Goal: Find specific page/section: Find specific page/section

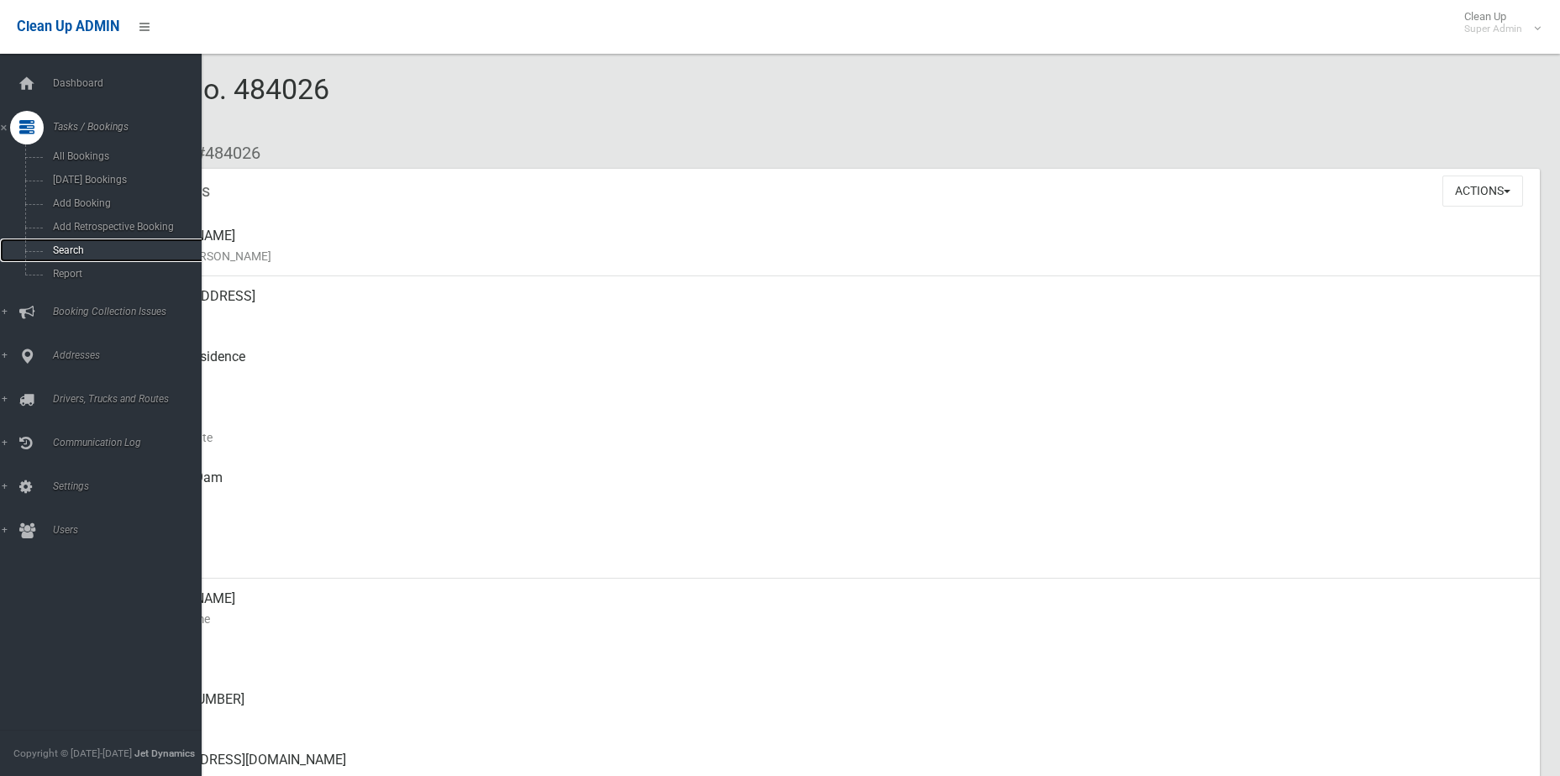
click at [66, 249] on span "Search" at bounding box center [124, 250] width 152 height 12
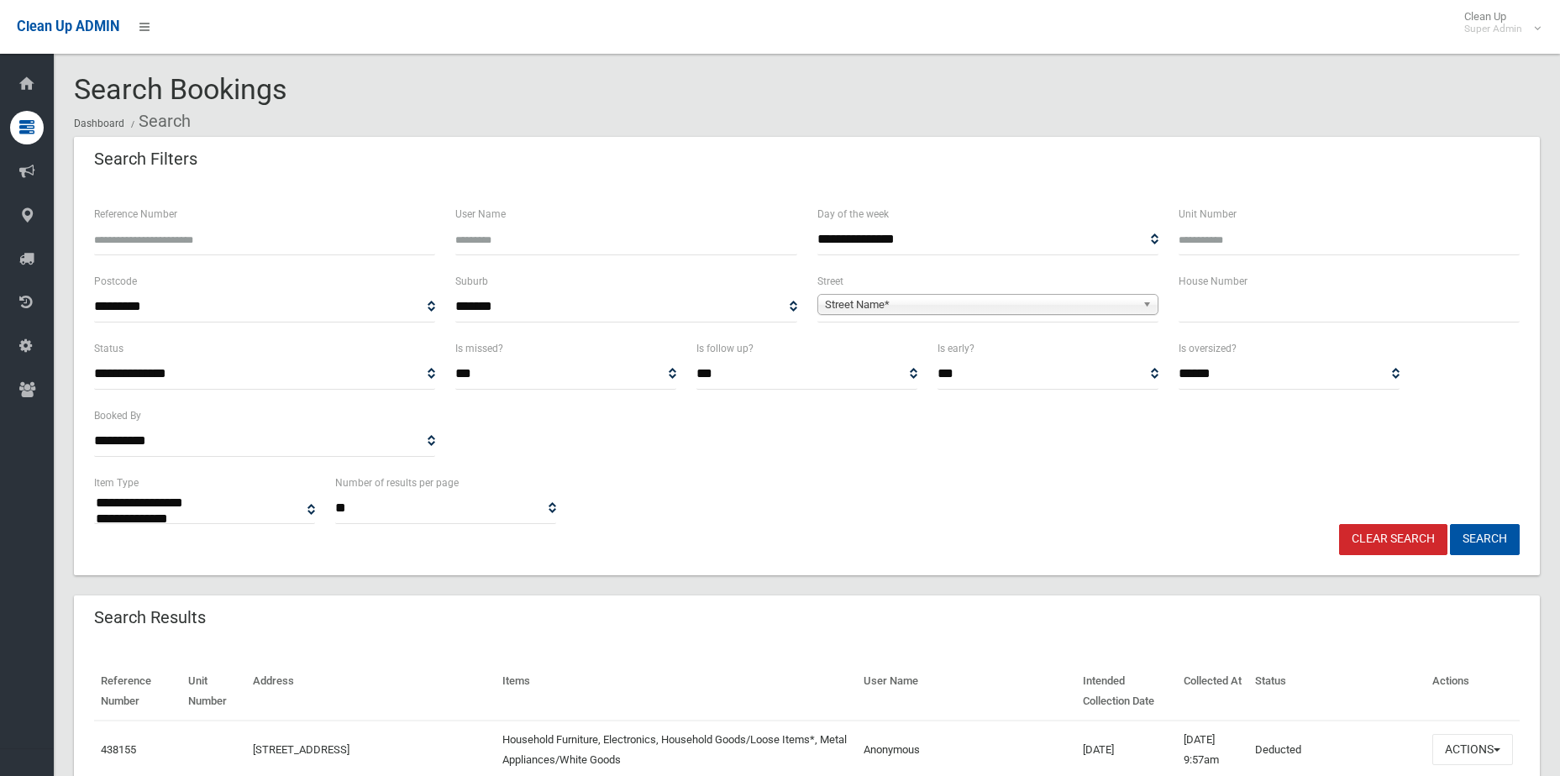
select select
click at [881, 301] on span "Street Name*" at bounding box center [980, 305] width 311 height 20
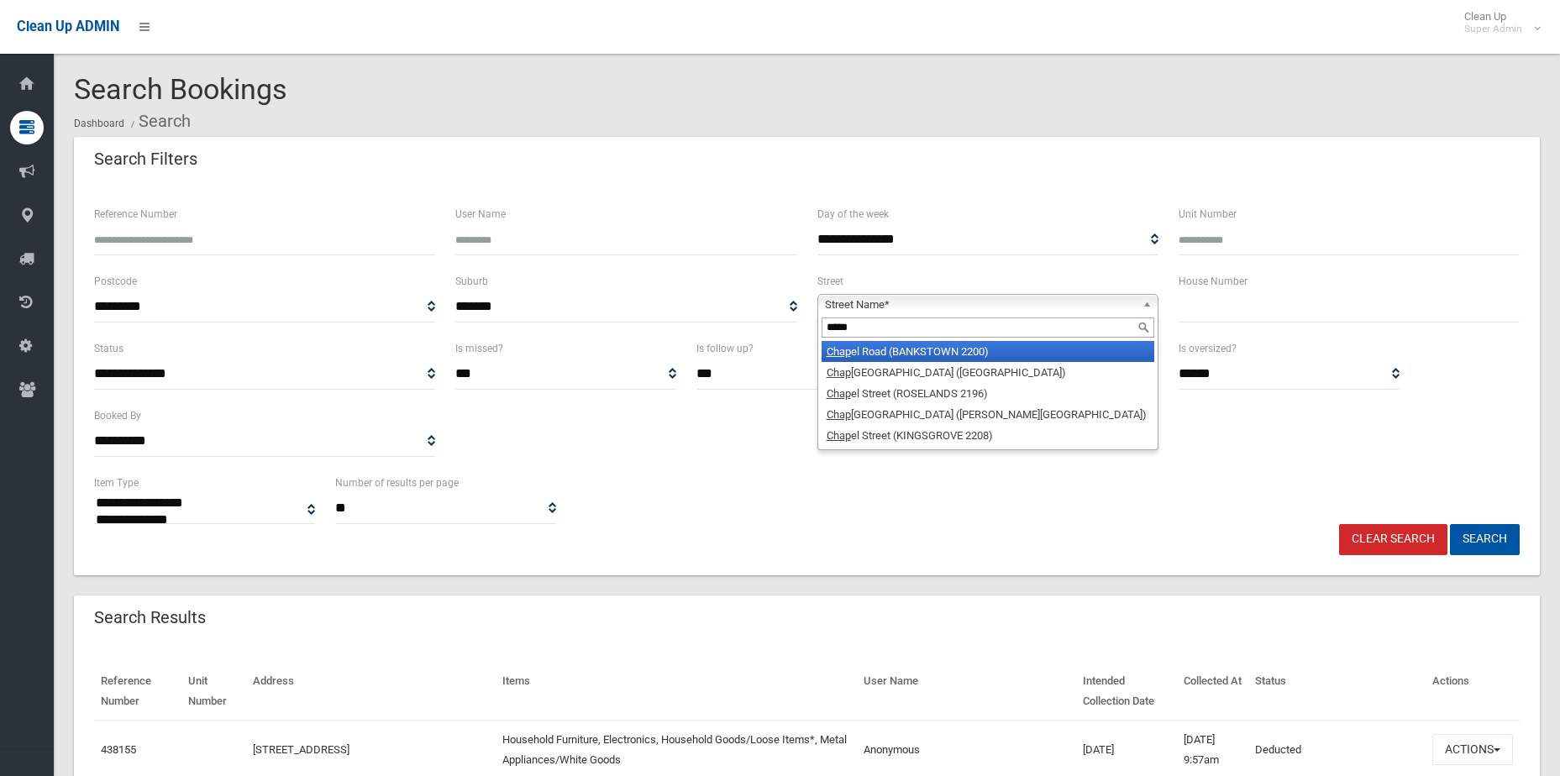
type input "******"
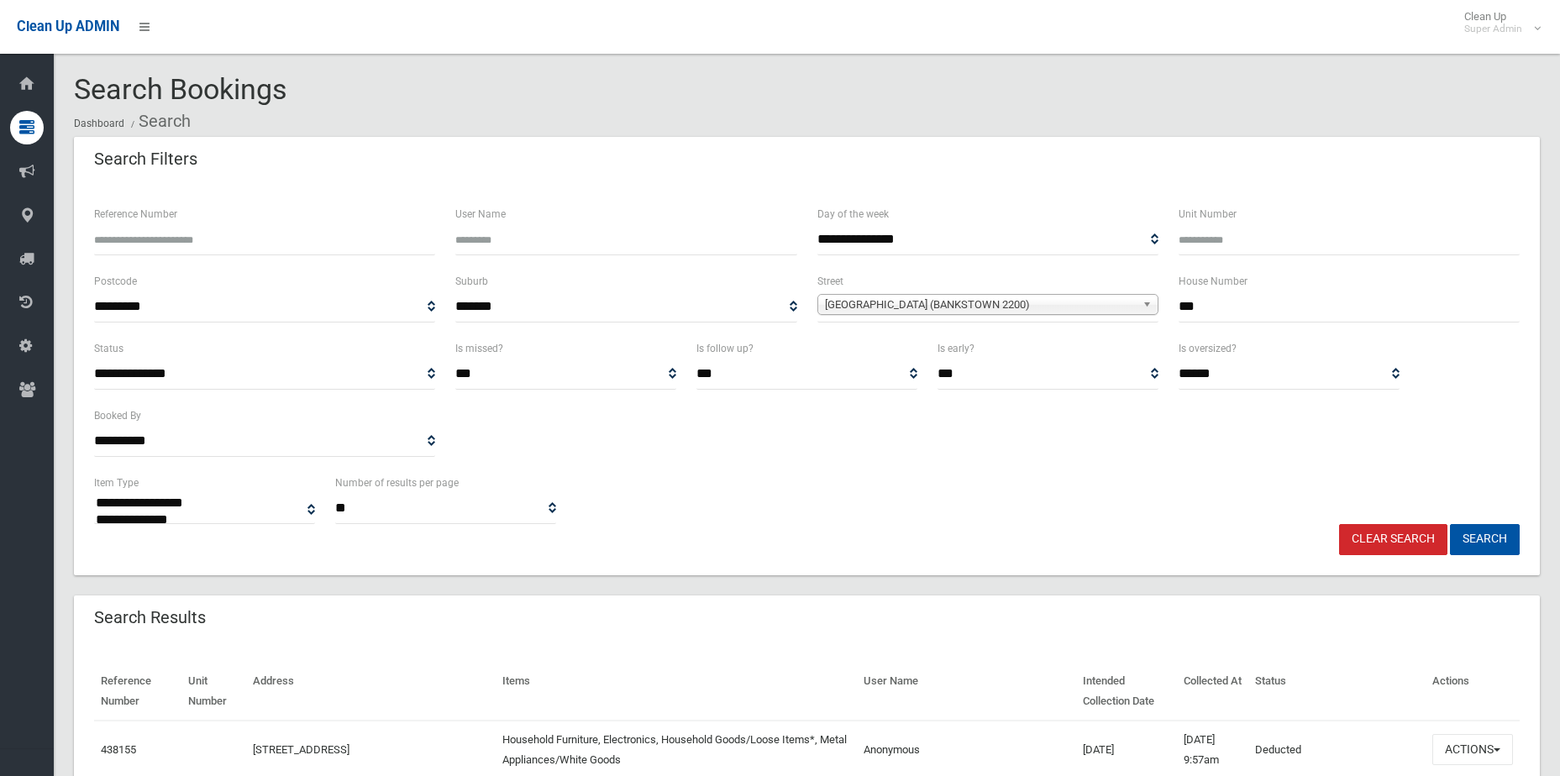
type input "***"
click at [1450, 524] on button "Search" at bounding box center [1485, 539] width 70 height 31
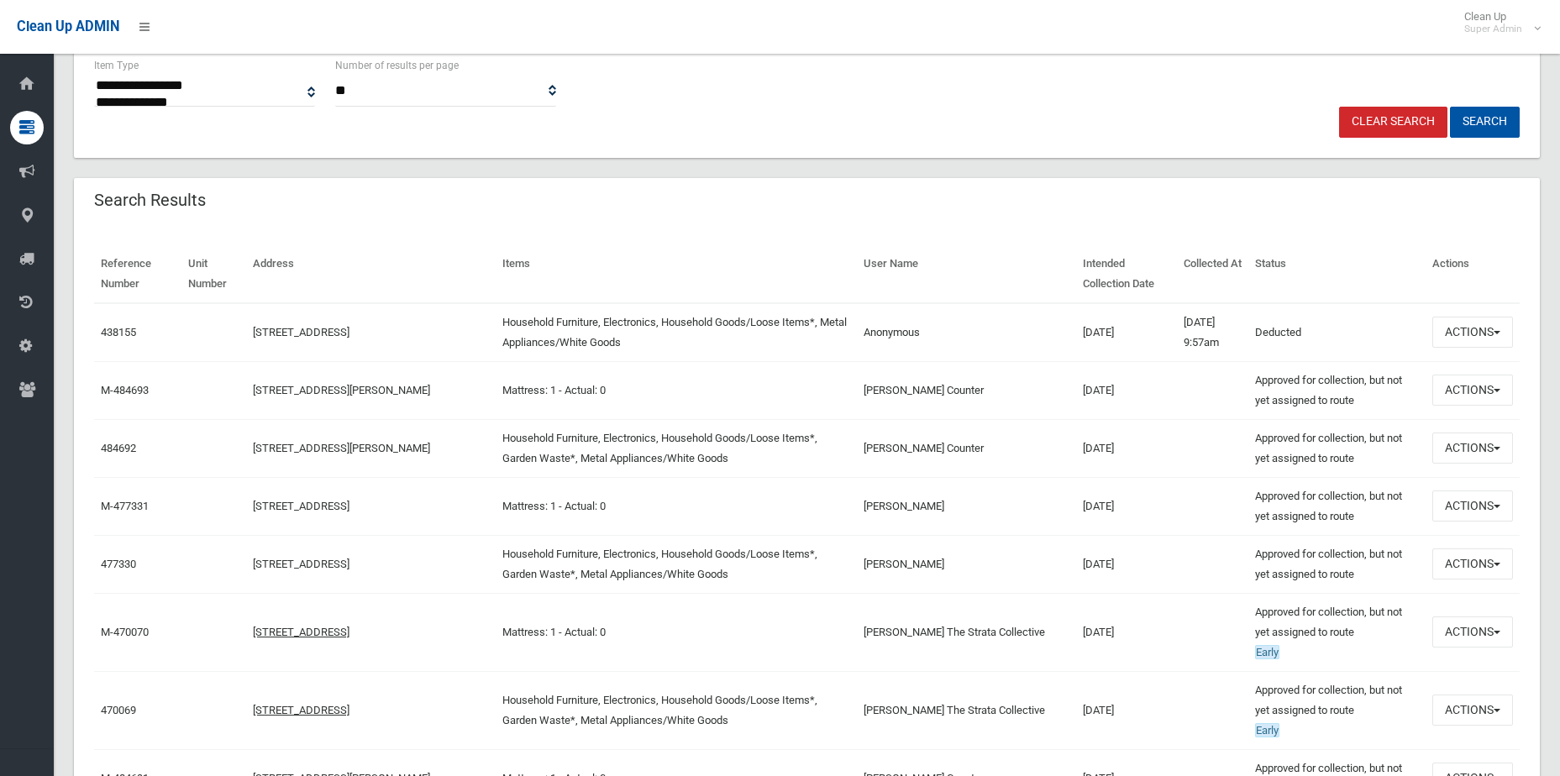
scroll to position [420, 0]
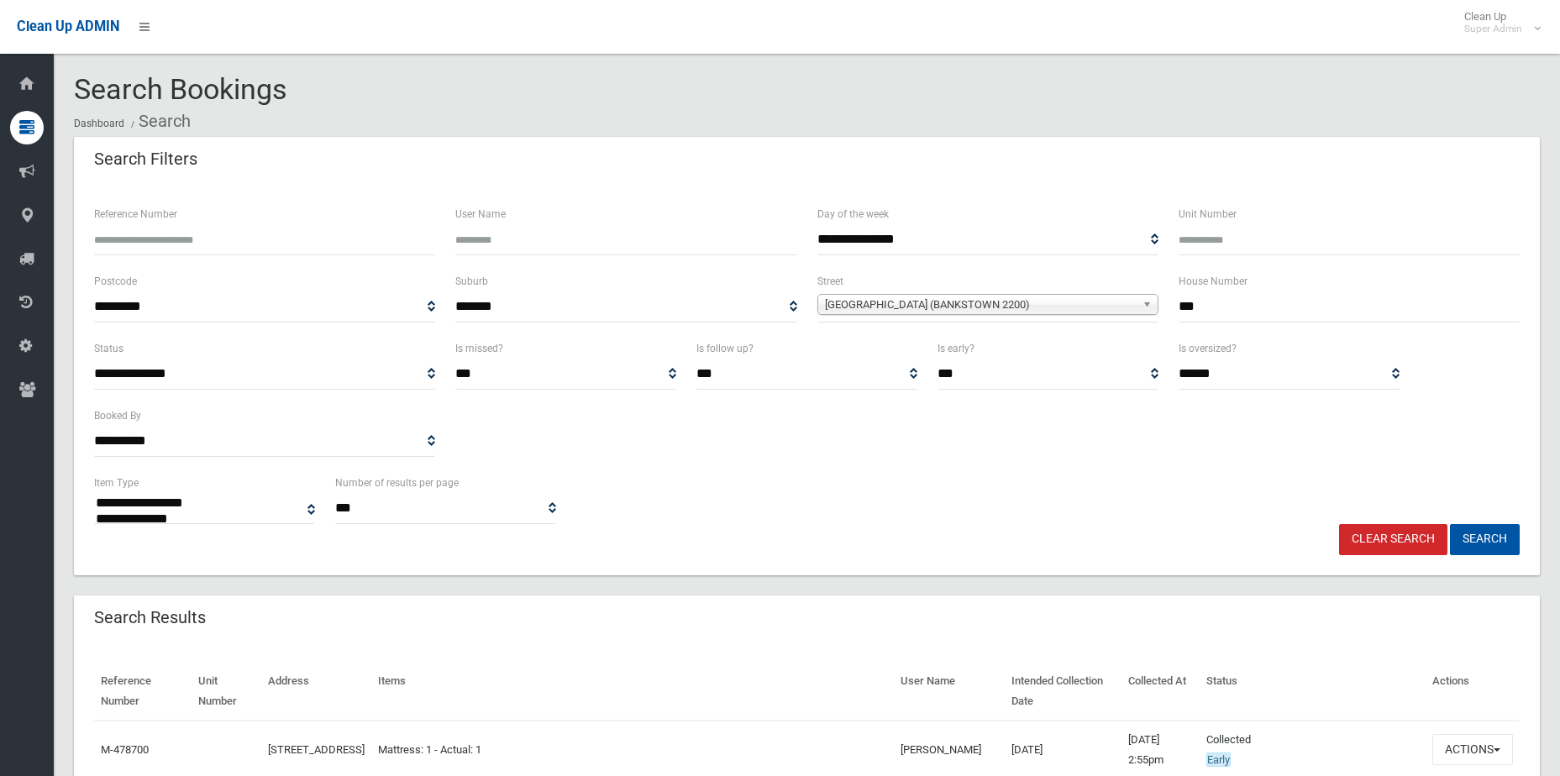
select select
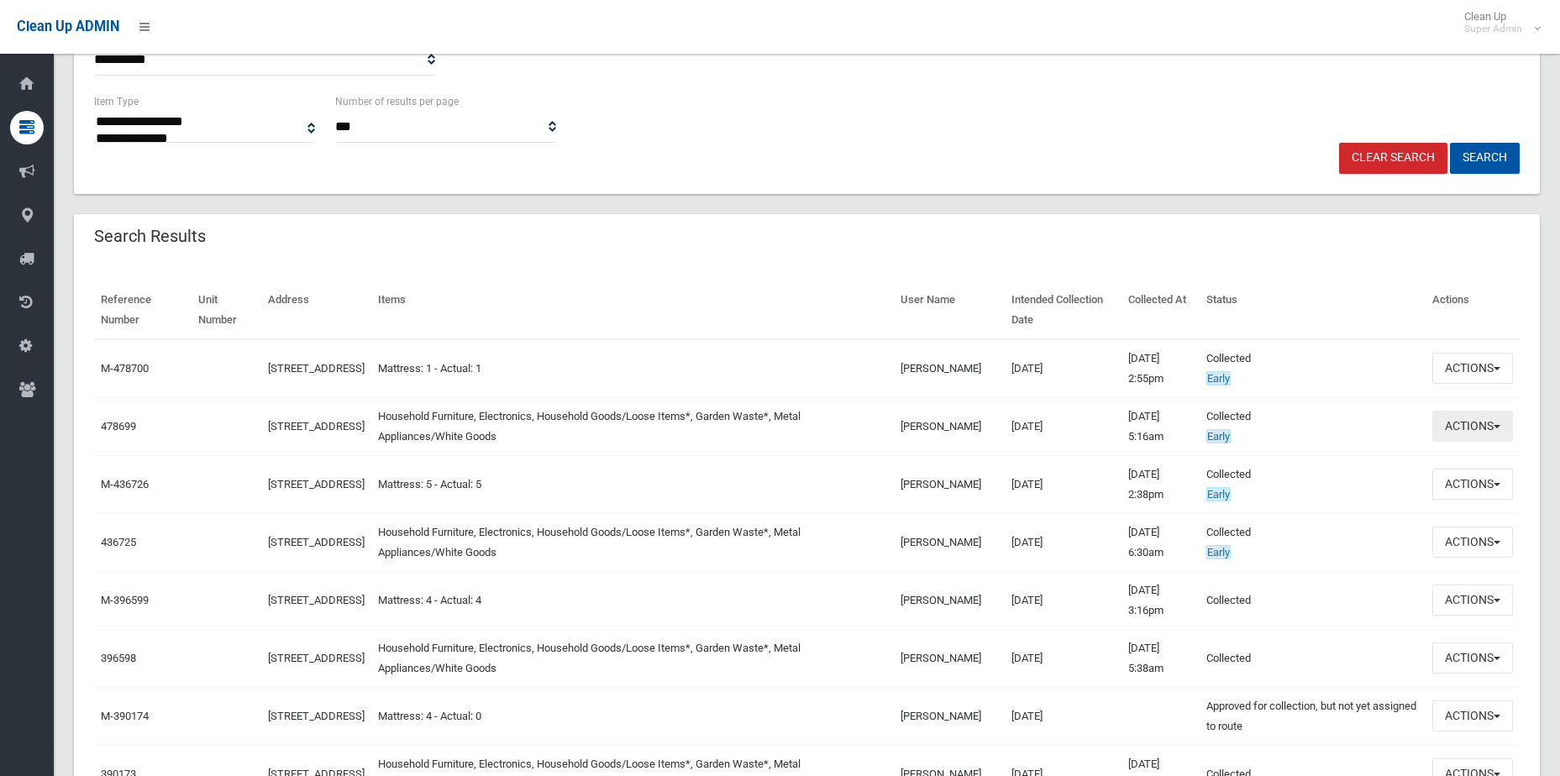
scroll to position [420, 0]
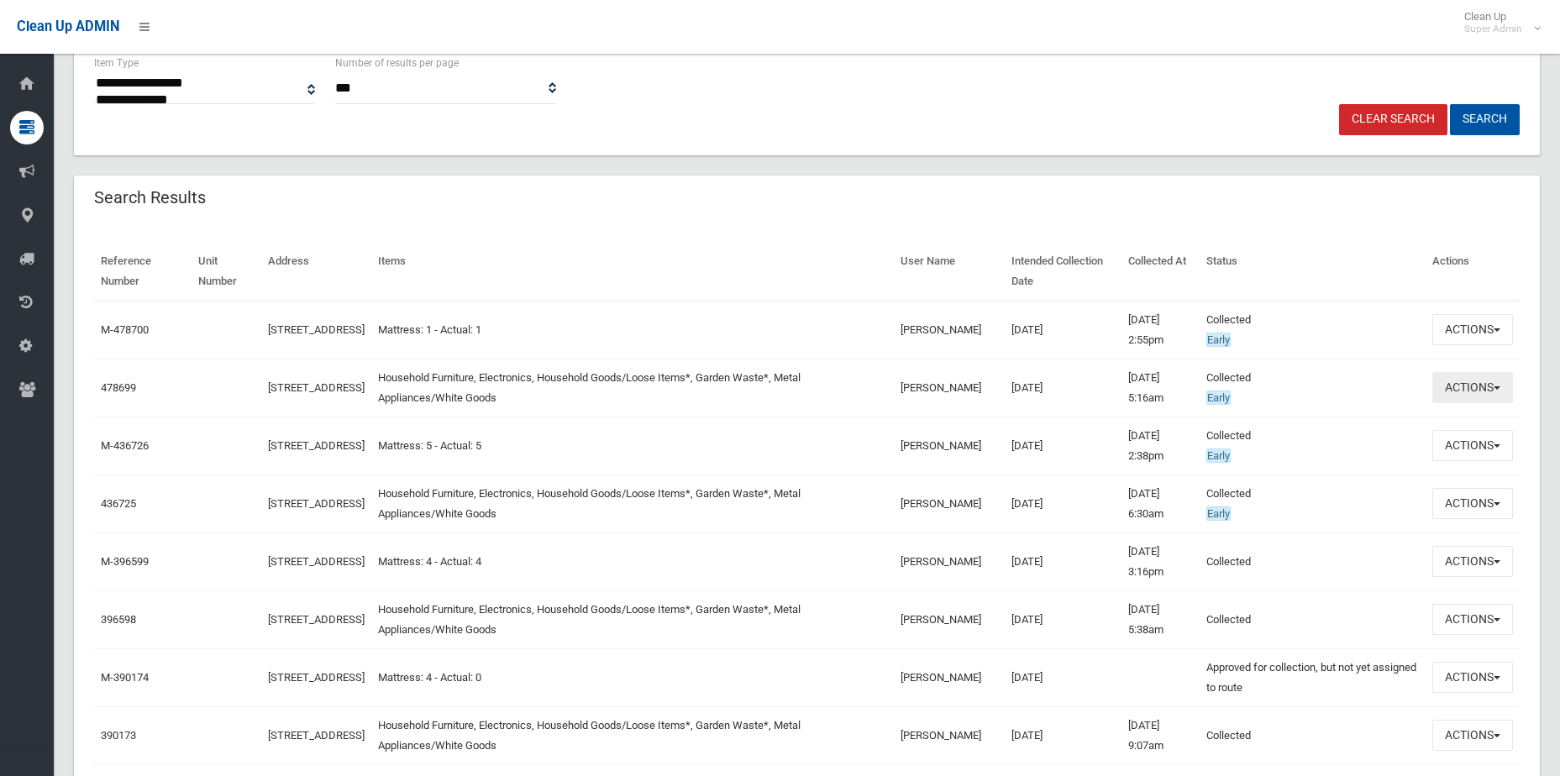
click at [1468, 390] on button "Actions" at bounding box center [1472, 387] width 81 height 31
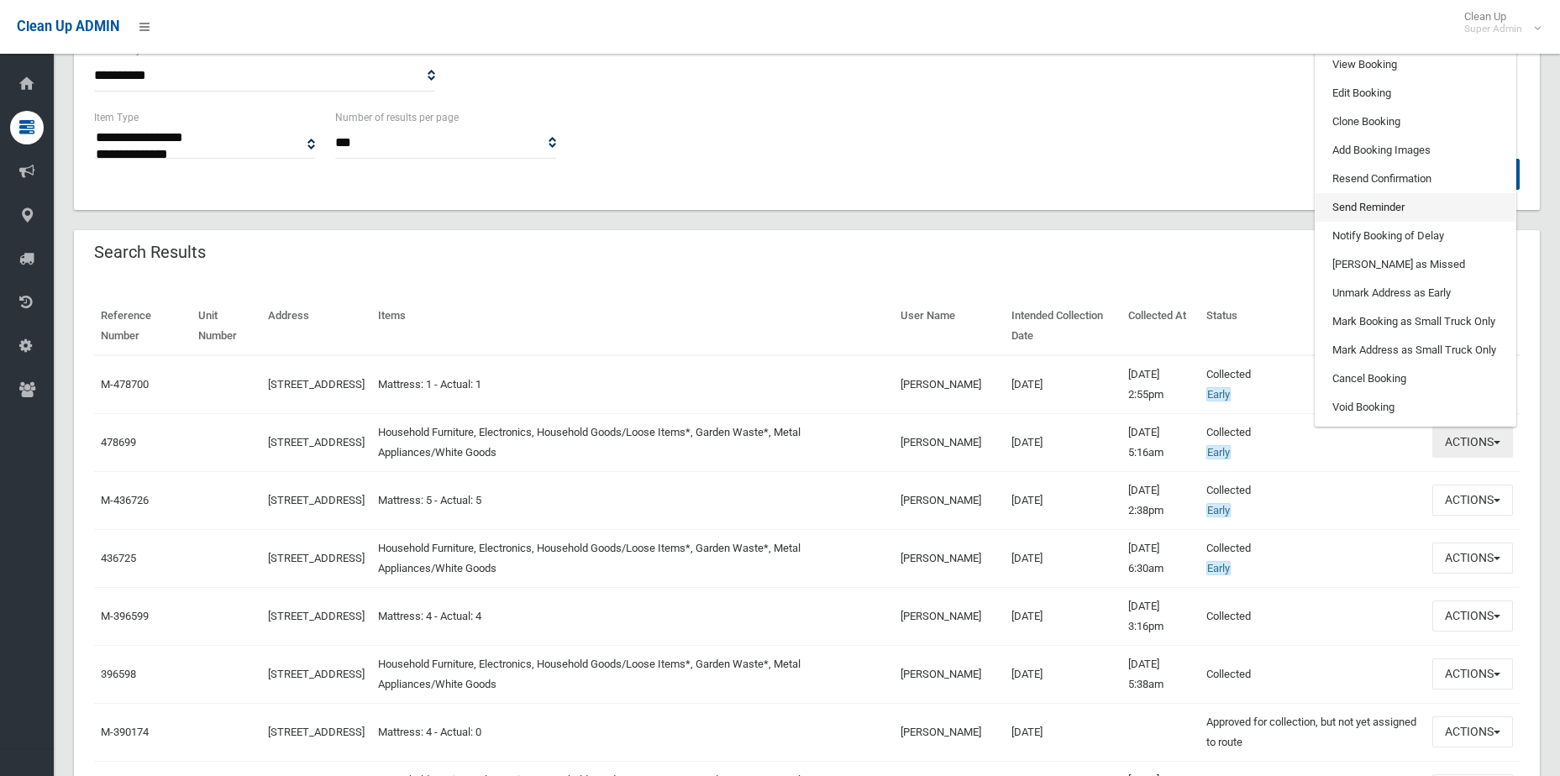
scroll to position [336, 0]
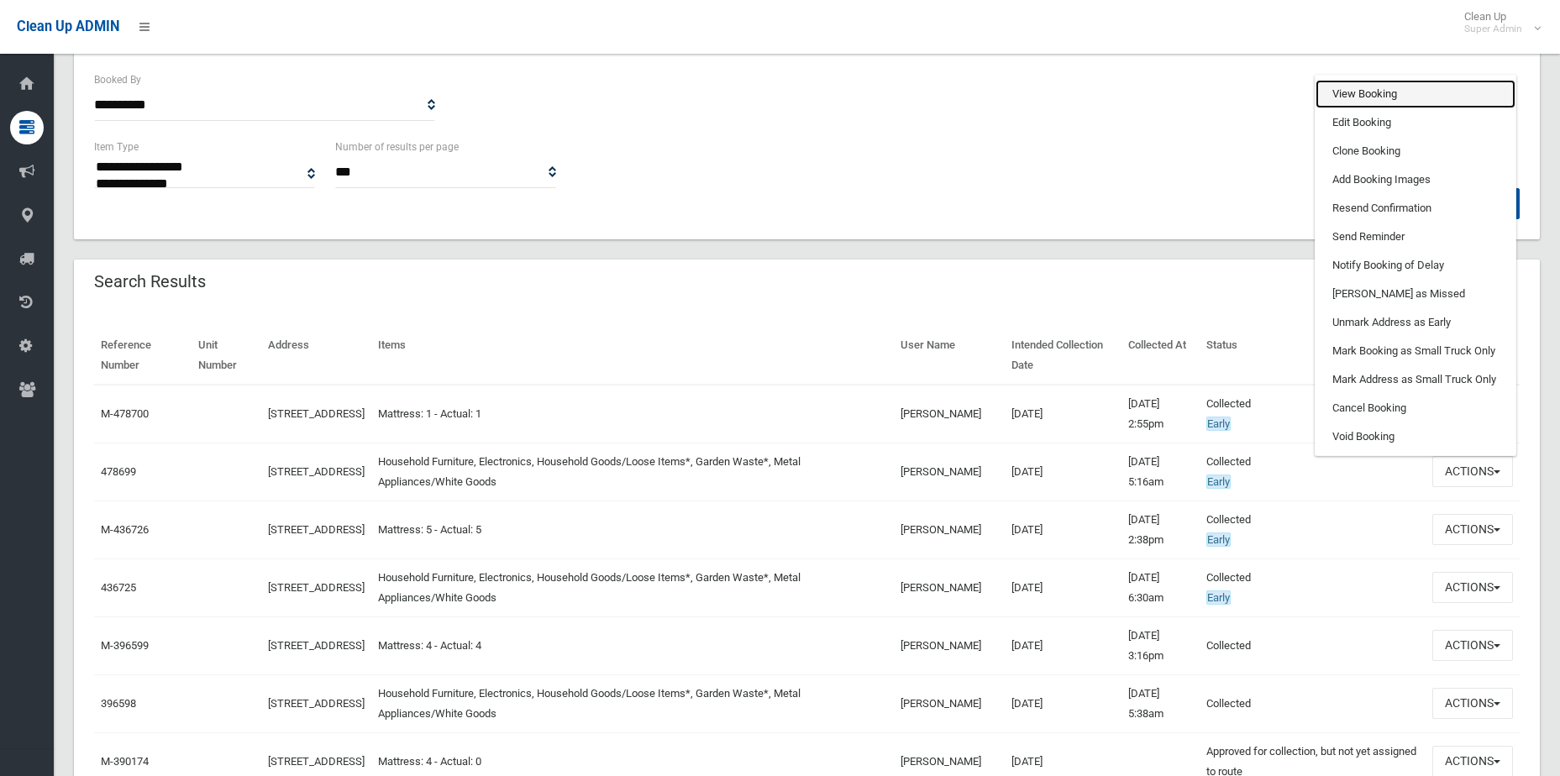
click at [1363, 86] on link "View Booking" at bounding box center [1415, 94] width 200 height 29
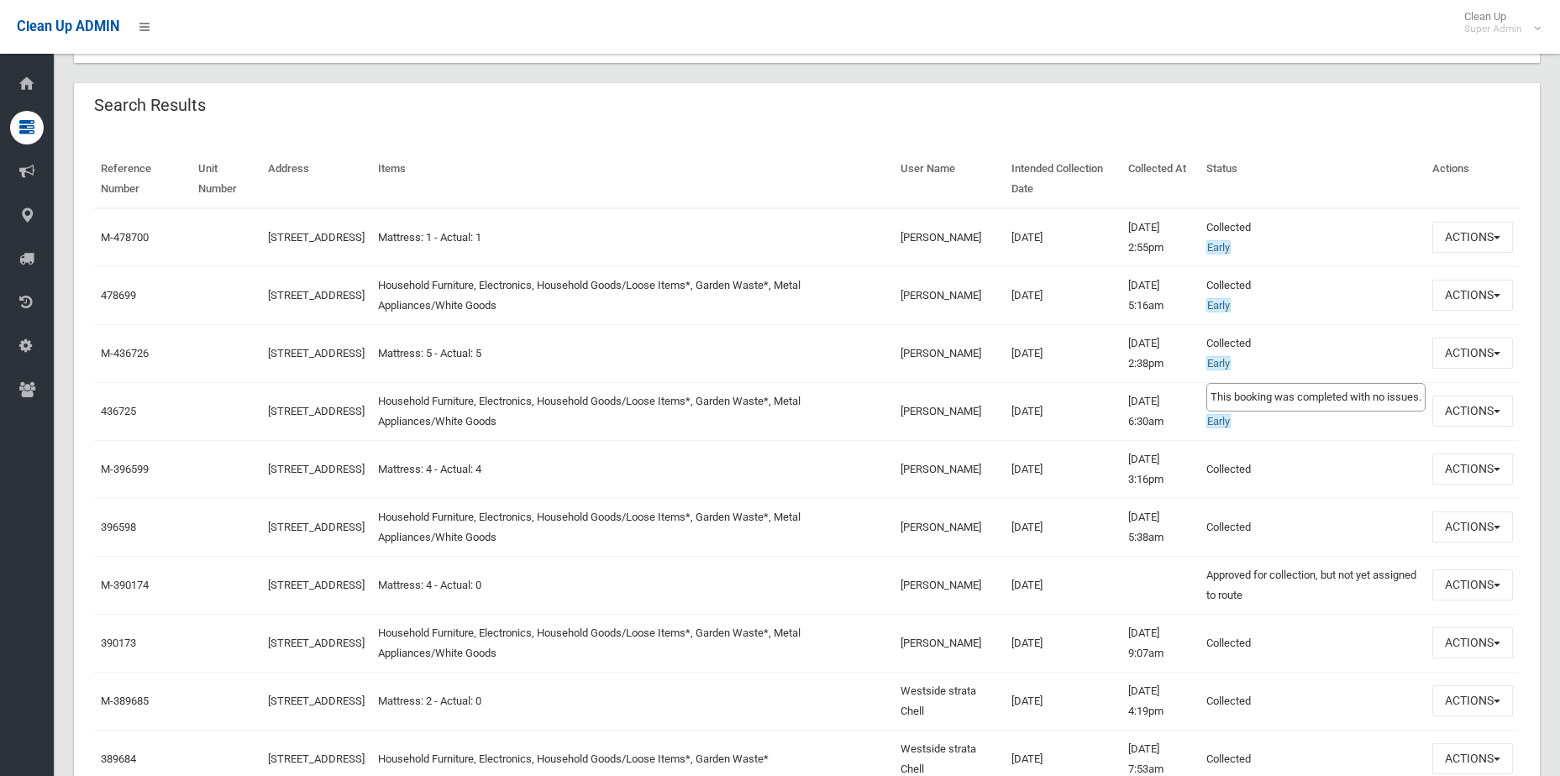
scroll to position [588, 0]
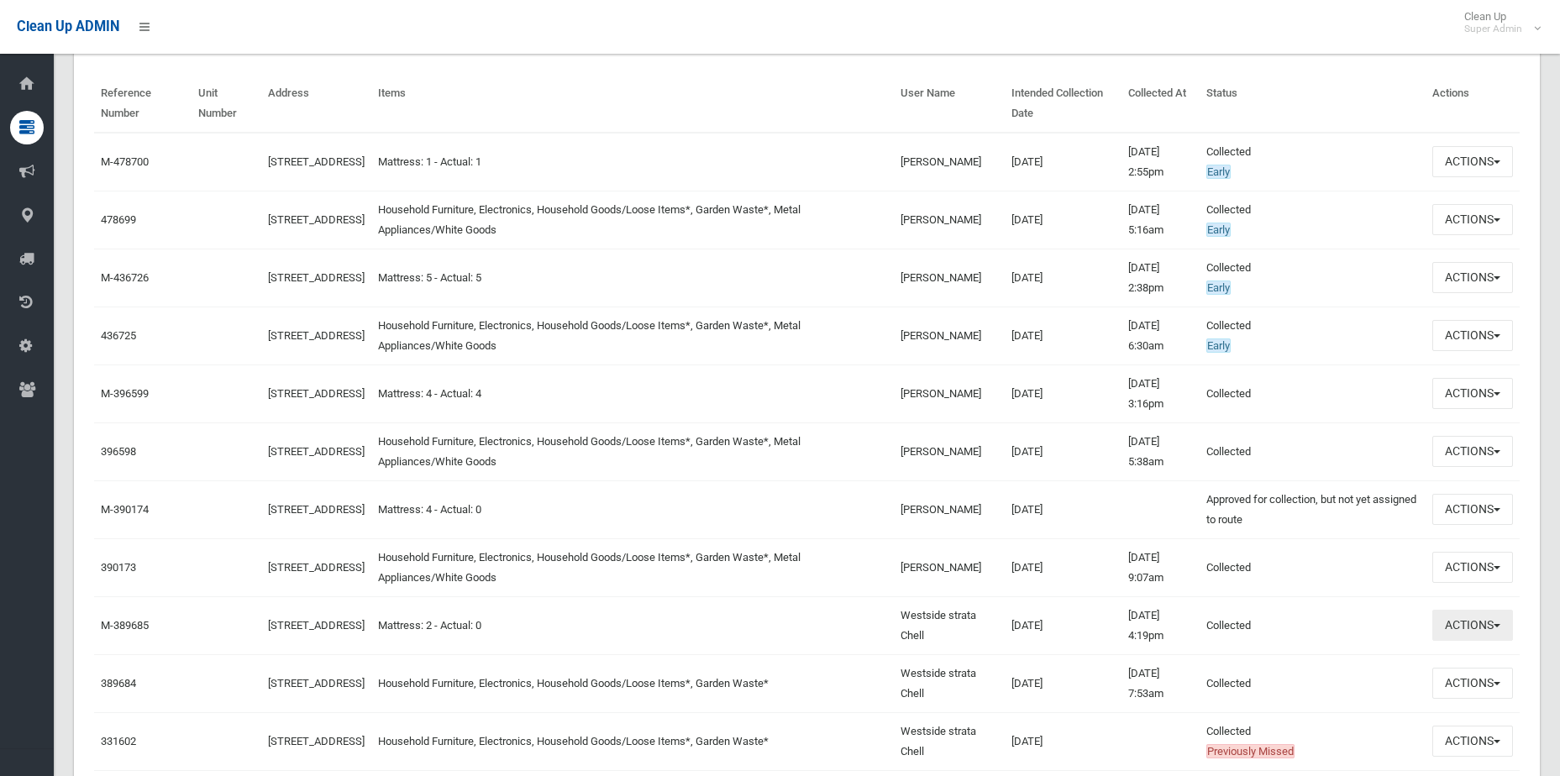
click at [1452, 626] on button "Actions" at bounding box center [1472, 625] width 81 height 31
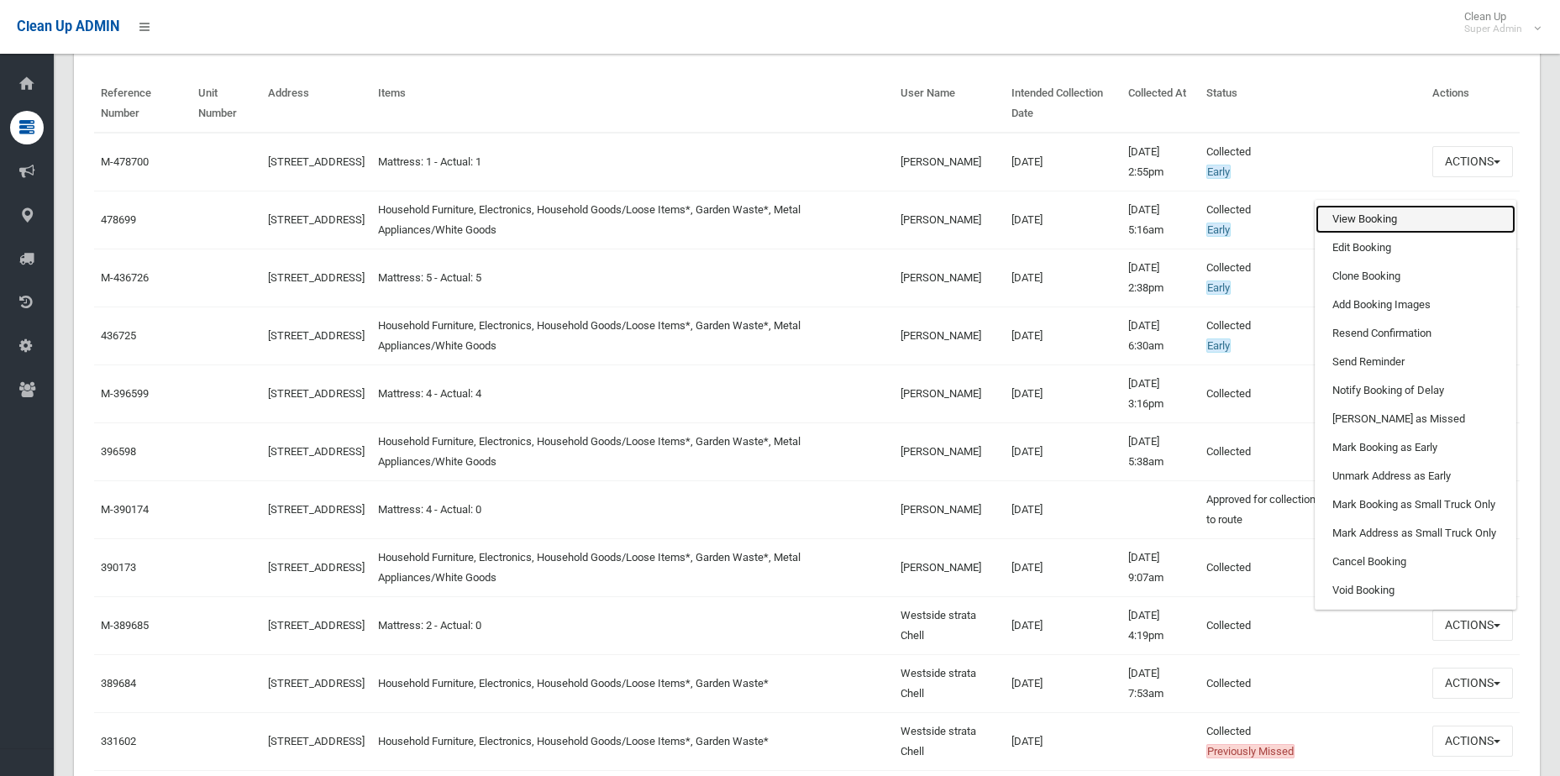
click at [1383, 218] on link "View Booking" at bounding box center [1415, 219] width 200 height 29
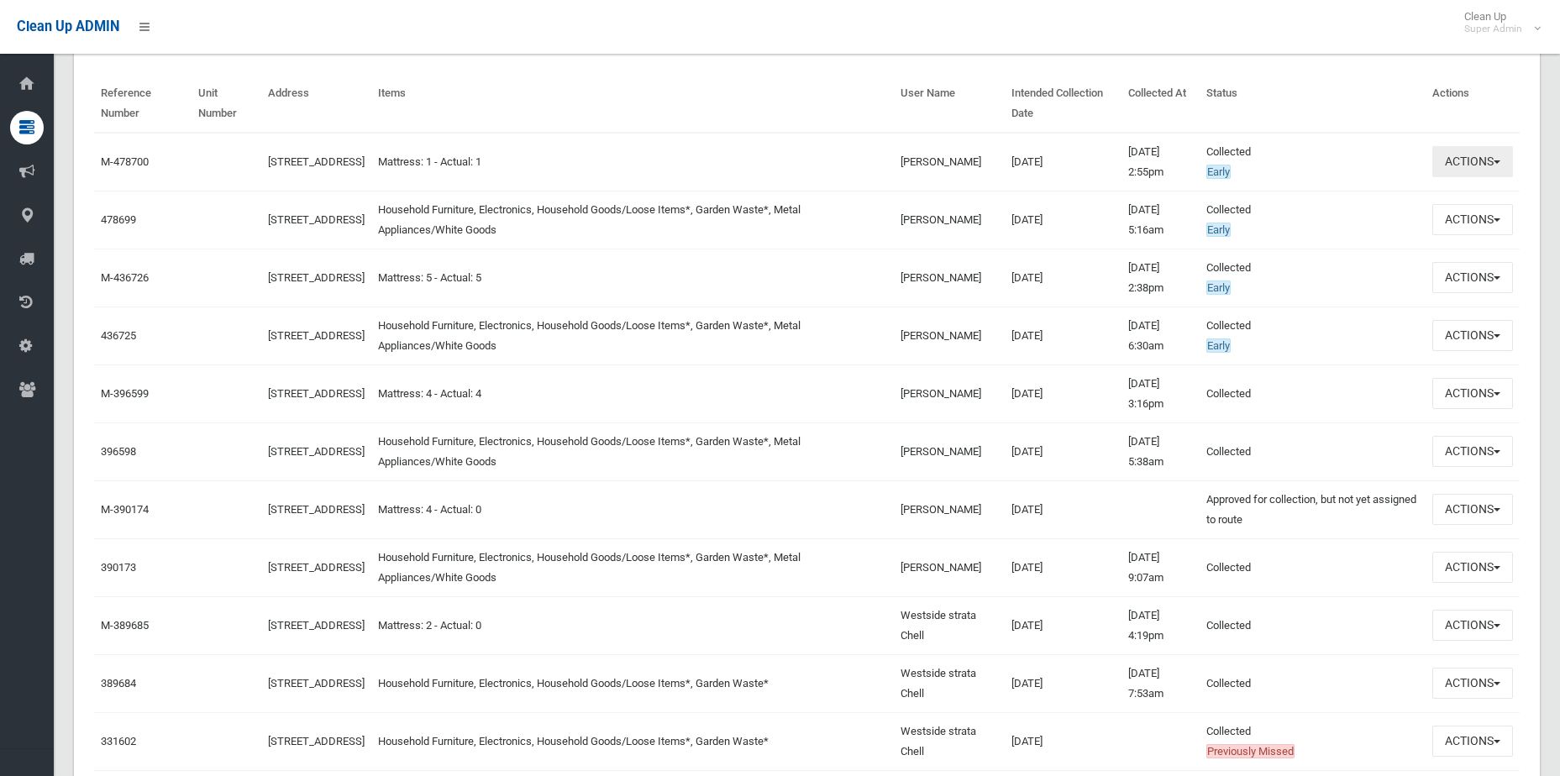
click at [1495, 166] on button "Actions" at bounding box center [1472, 161] width 81 height 31
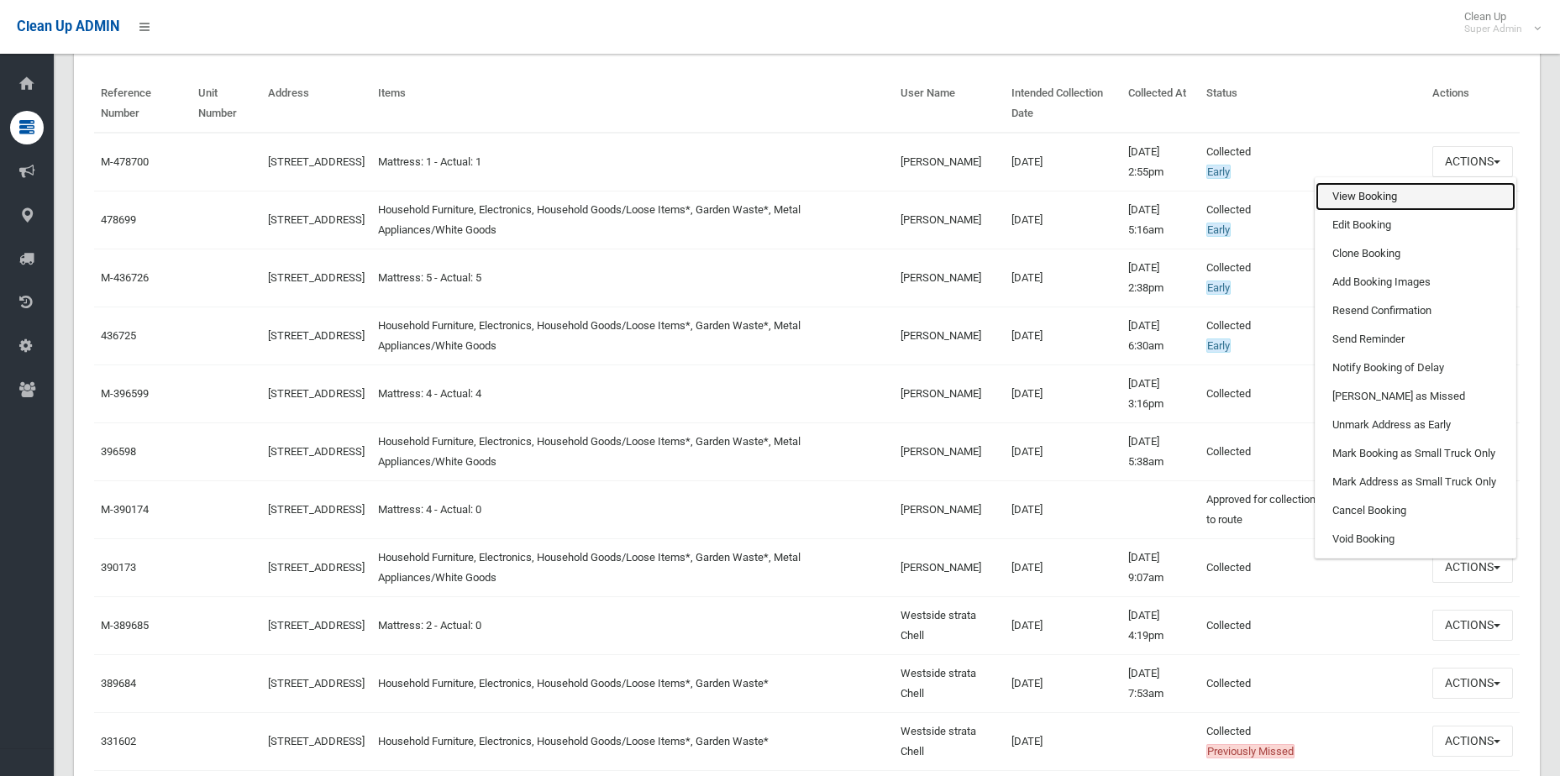
click at [1444, 192] on link "View Booking" at bounding box center [1415, 196] width 200 height 29
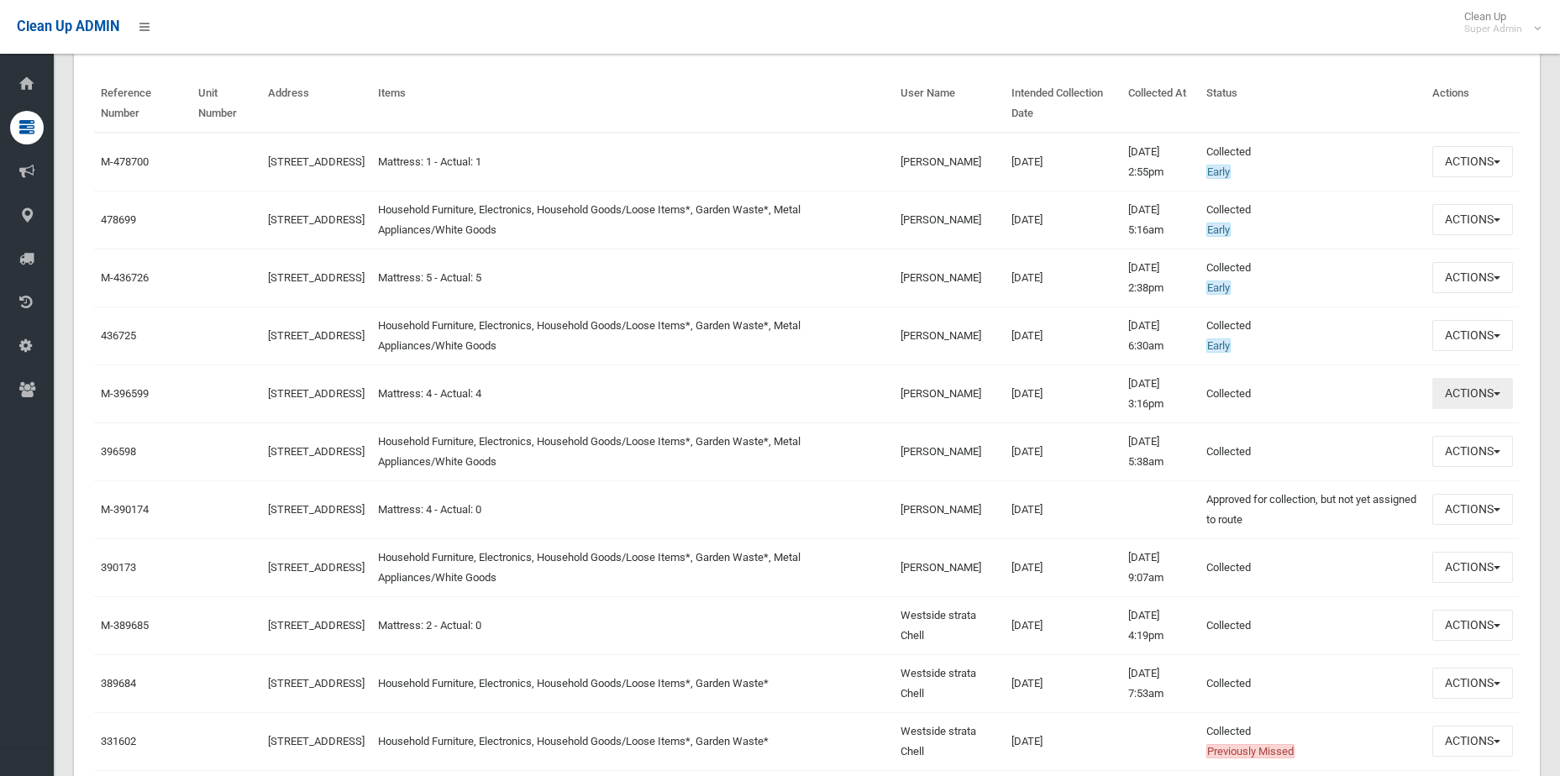
click at [1491, 400] on button "Actions" at bounding box center [1472, 393] width 81 height 31
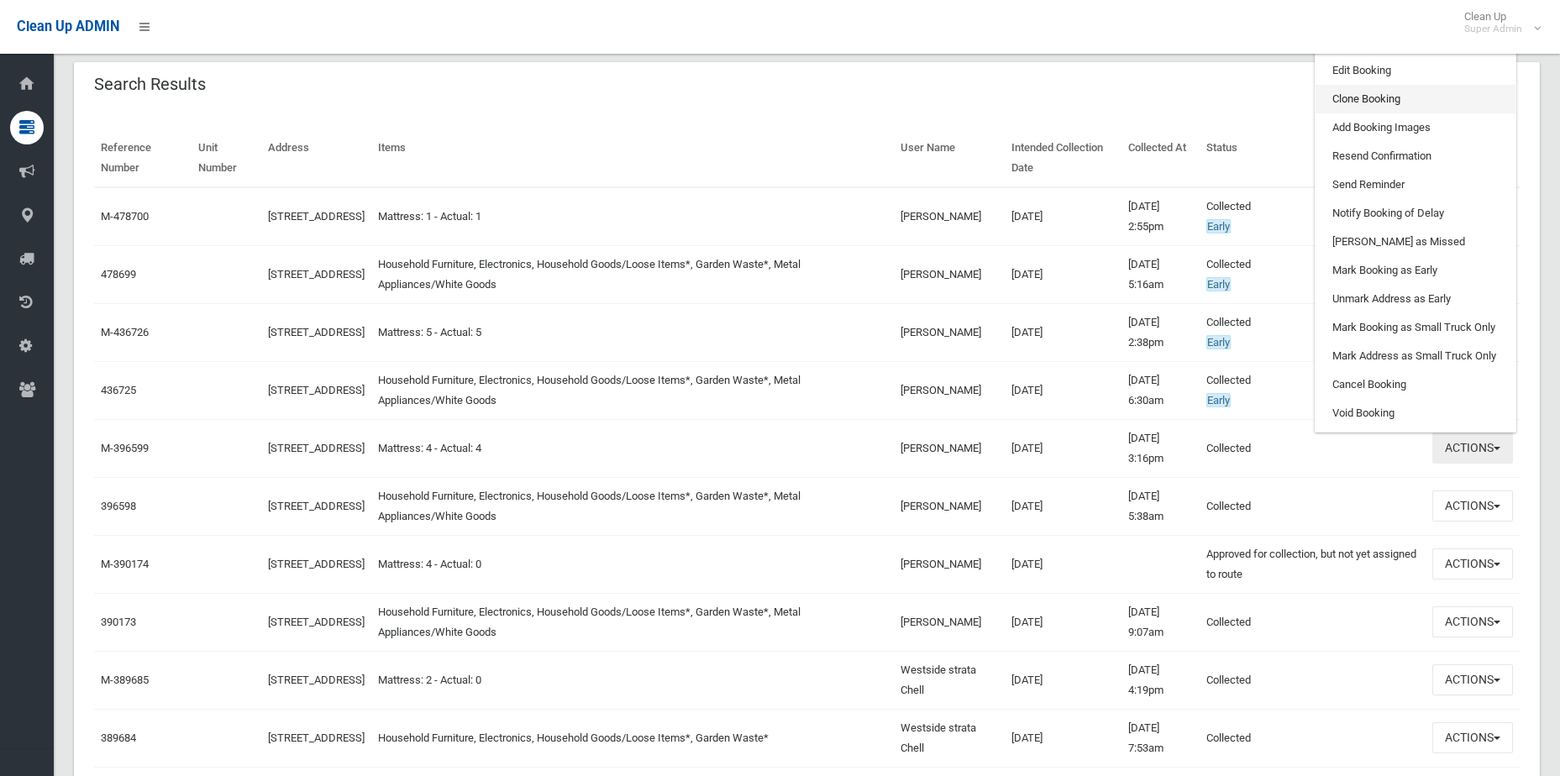
scroll to position [504, 0]
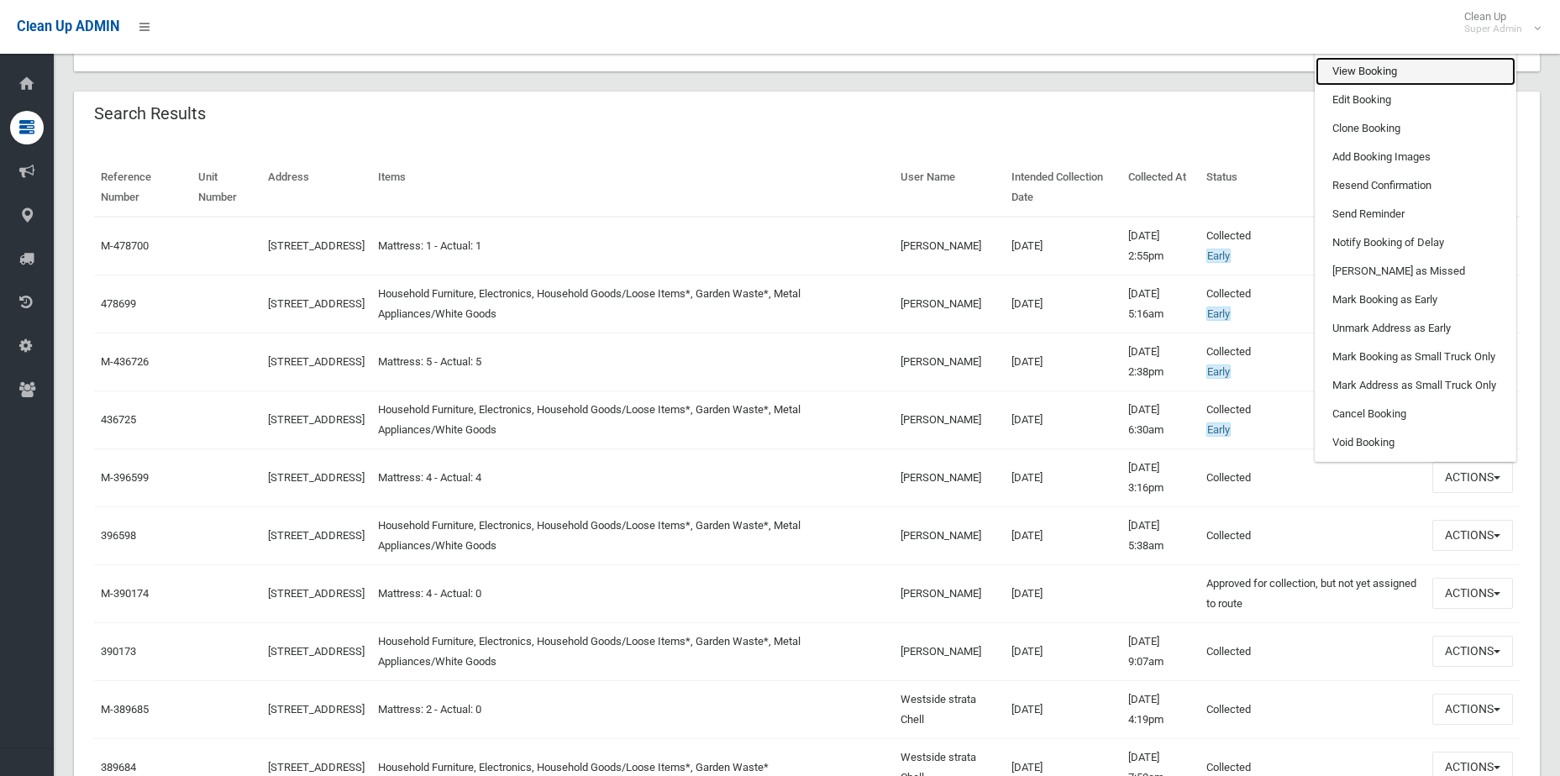
click at [1367, 76] on link "View Booking" at bounding box center [1415, 71] width 200 height 29
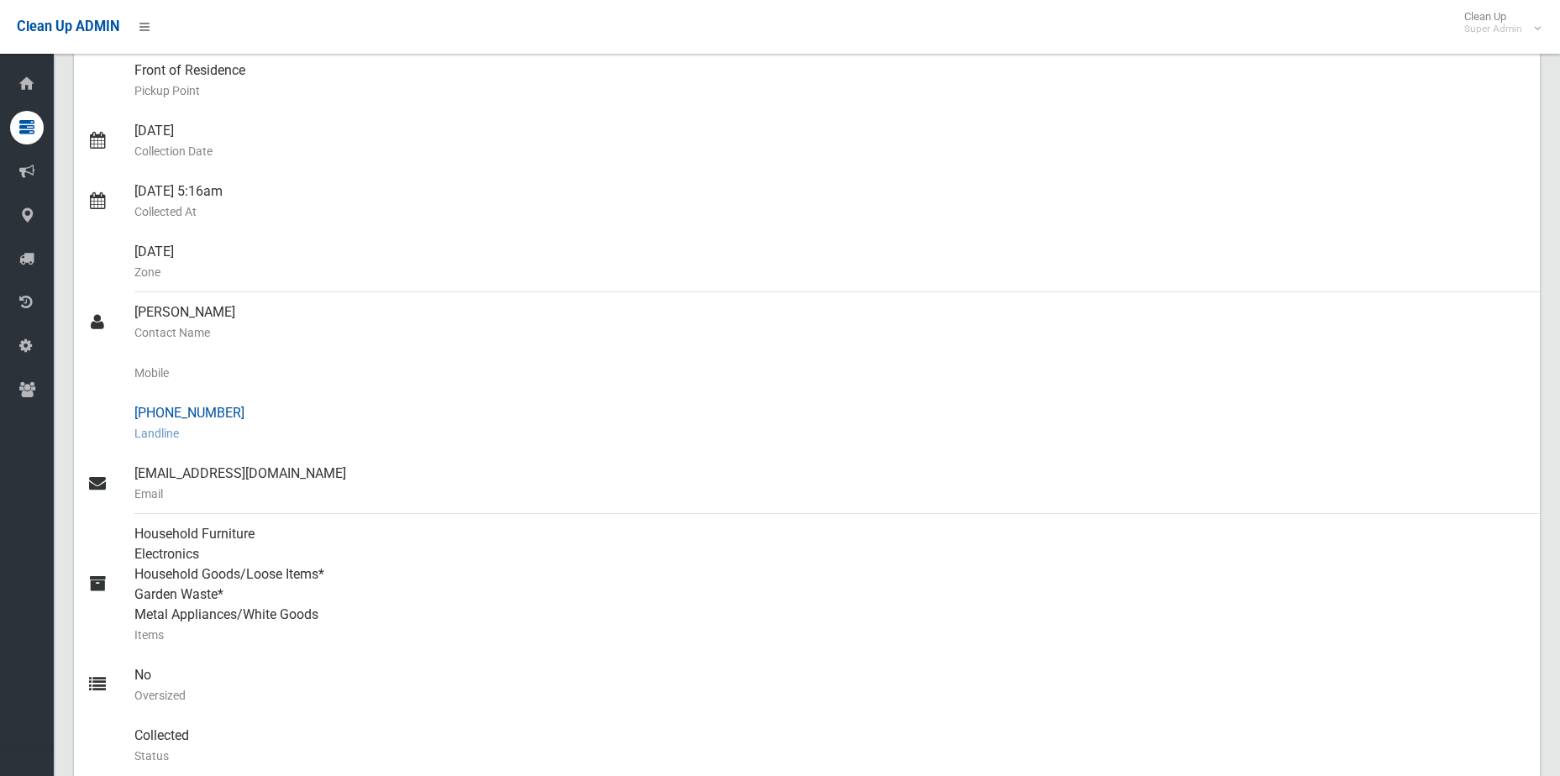
scroll to position [336, 0]
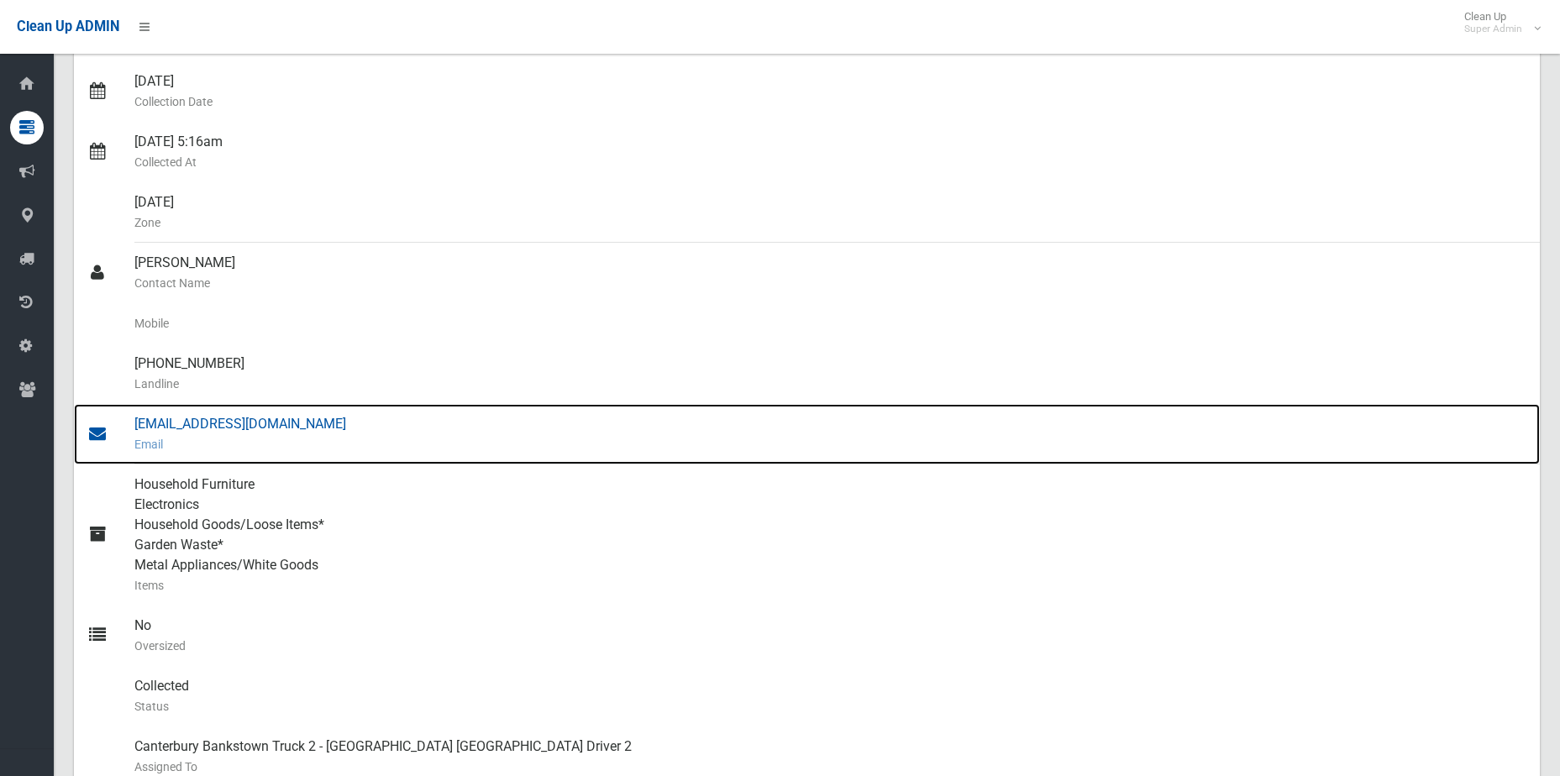
click at [252, 429] on div "admin@westside.net.au Email" at bounding box center [830, 434] width 1392 height 60
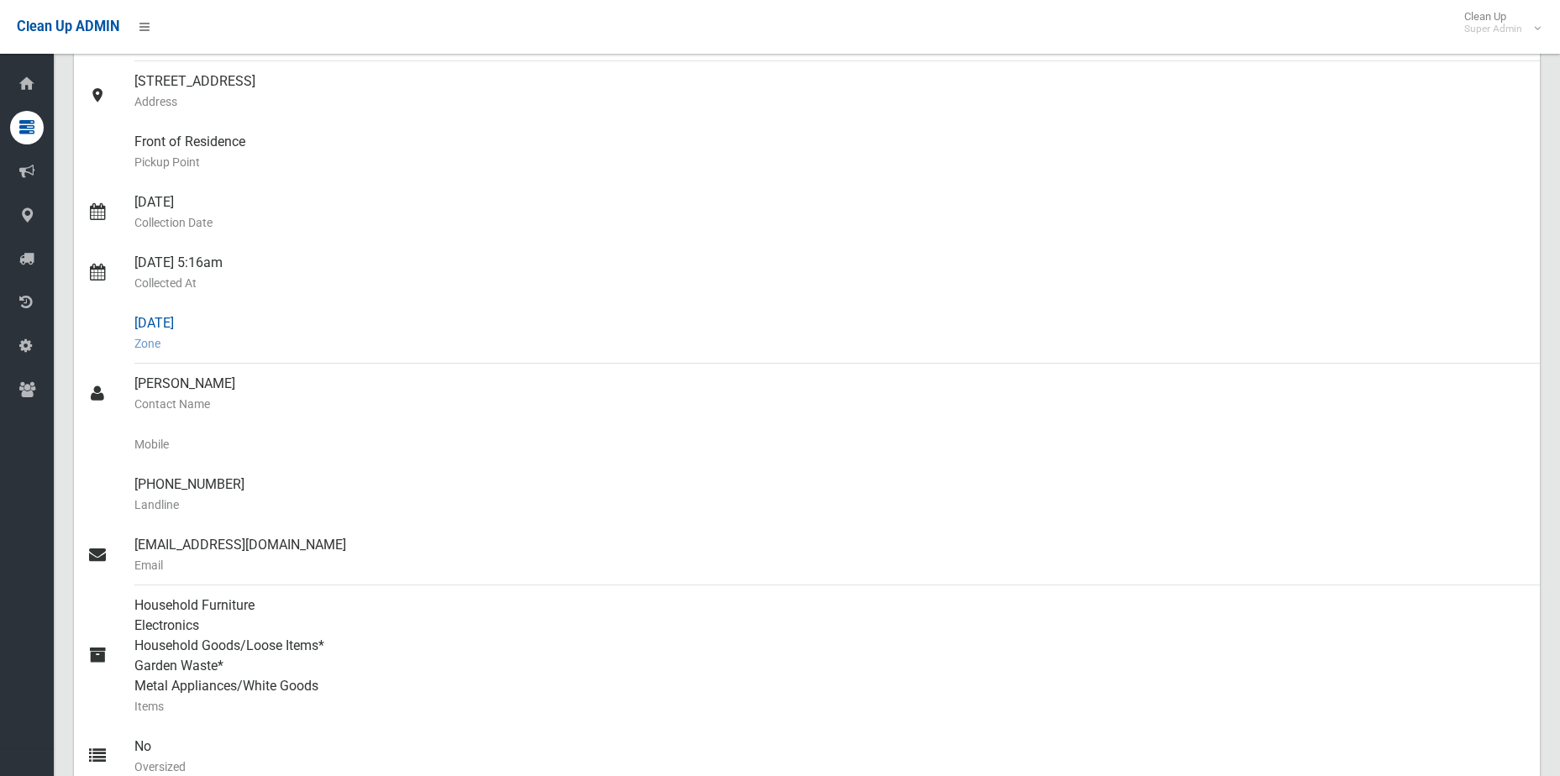
scroll to position [0, 0]
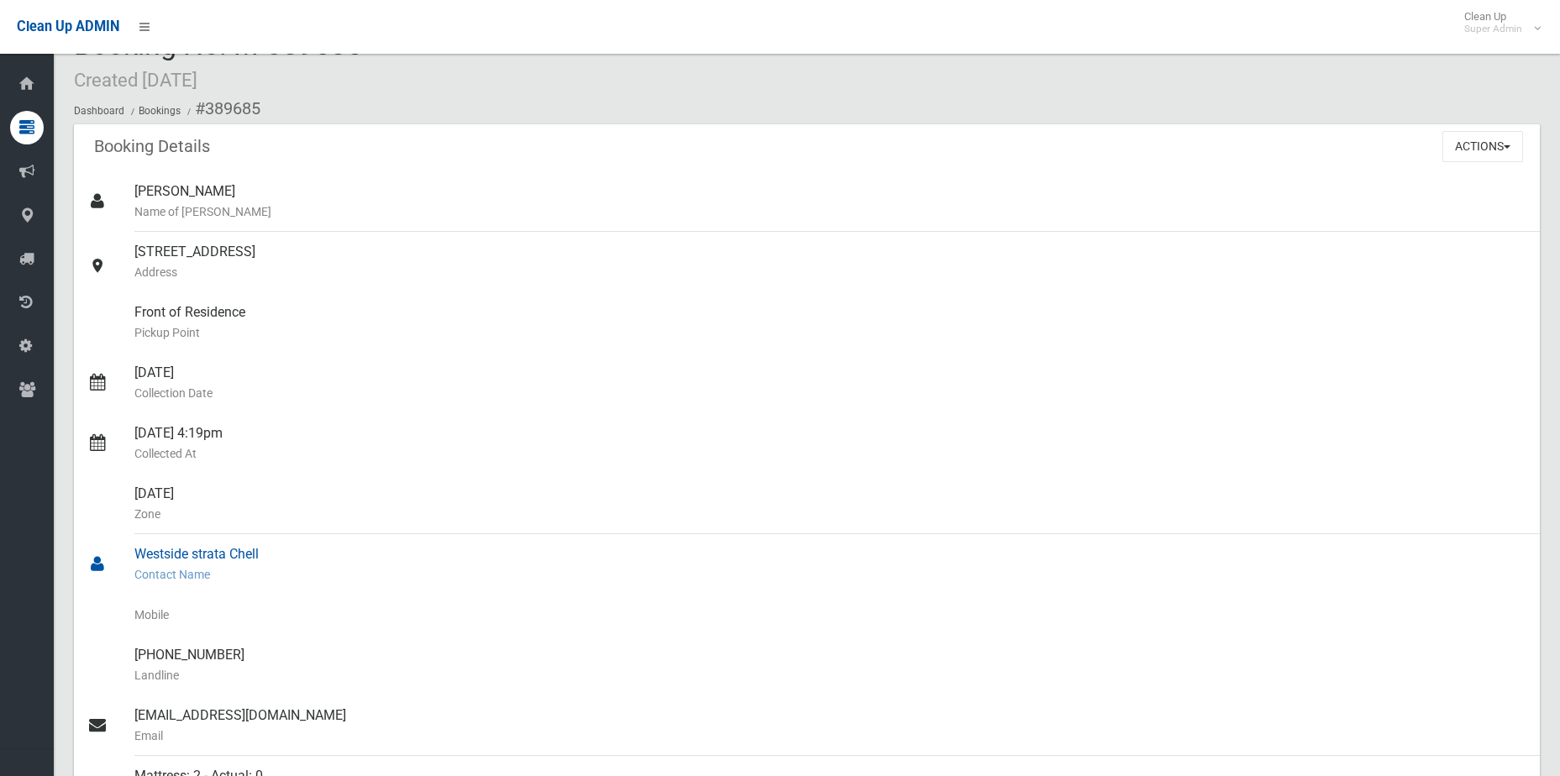
scroll to position [84, 0]
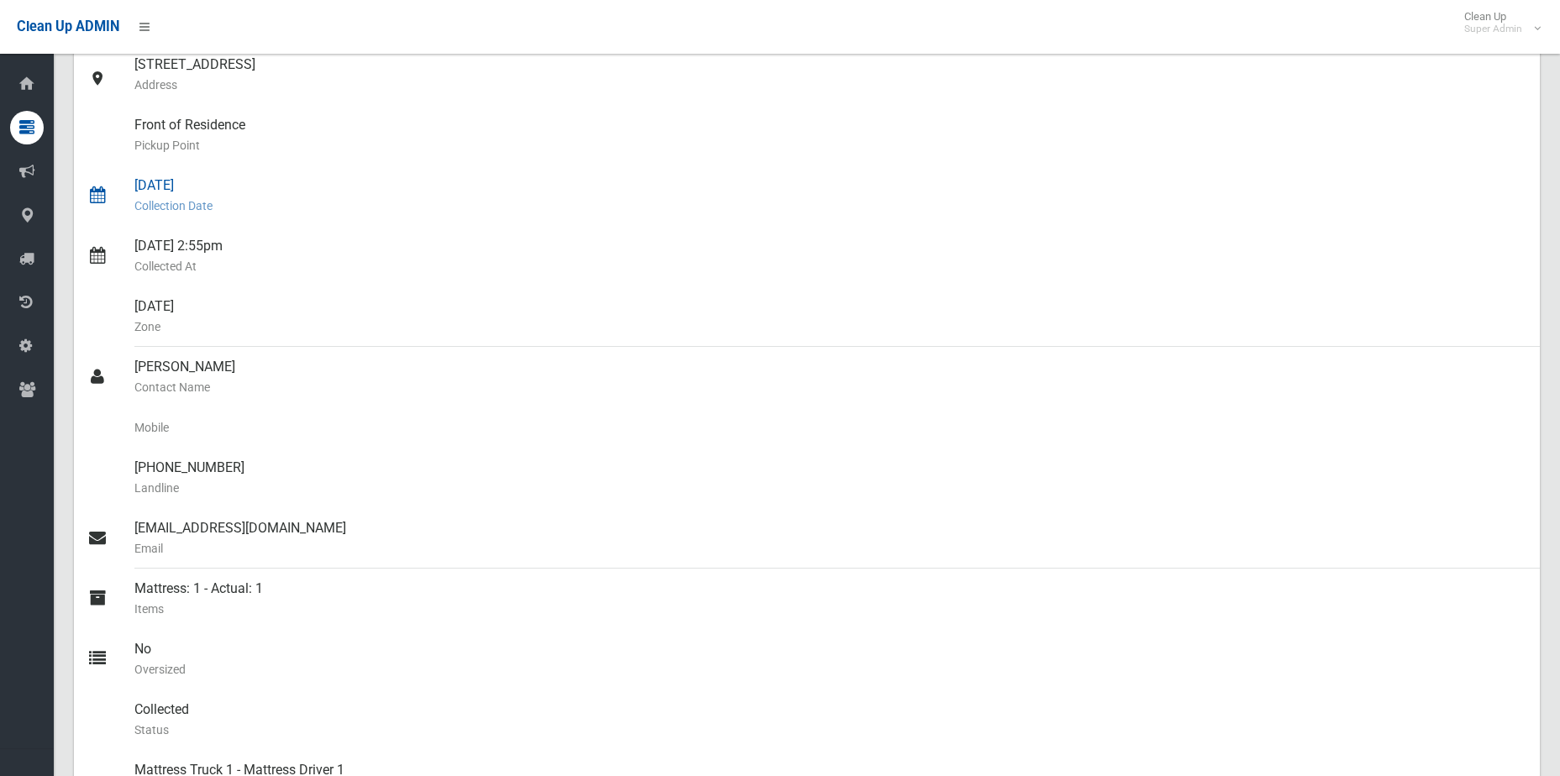
scroll to position [252, 0]
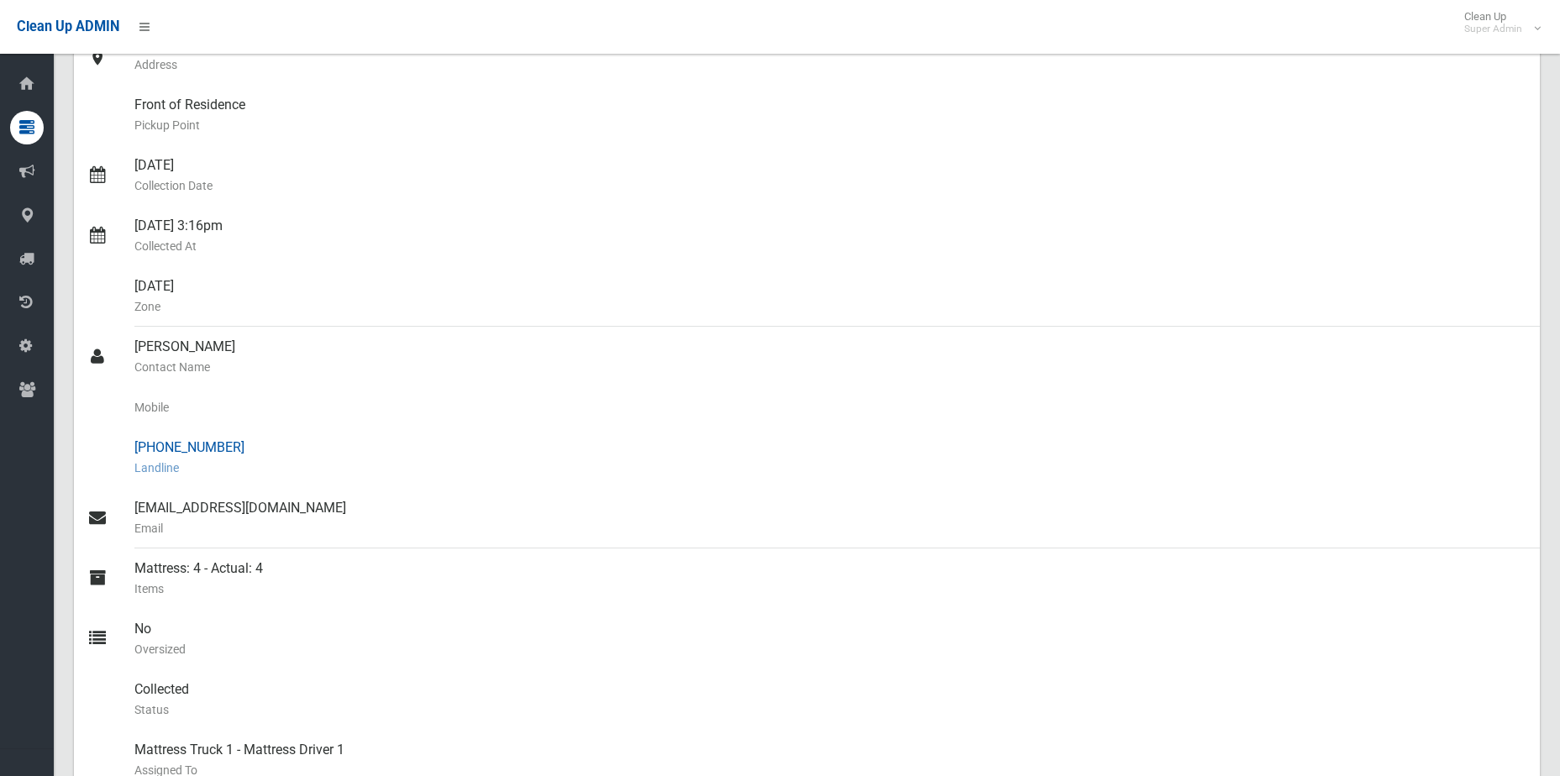
scroll to position [252, 0]
